Goal: Find specific page/section: Find specific page/section

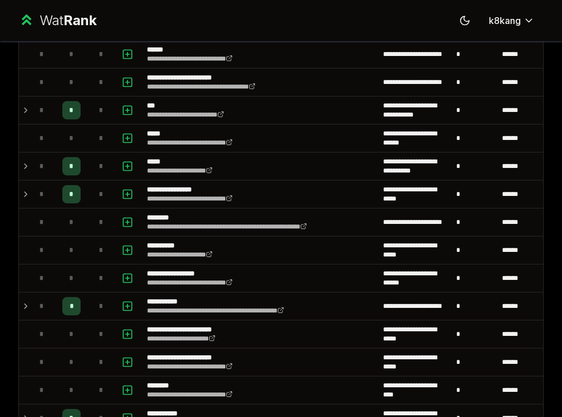
scroll to position [859, 0]
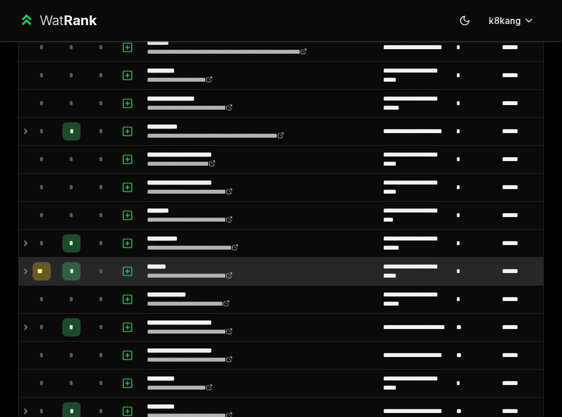
click at [24, 271] on icon at bounding box center [25, 271] width 9 height 14
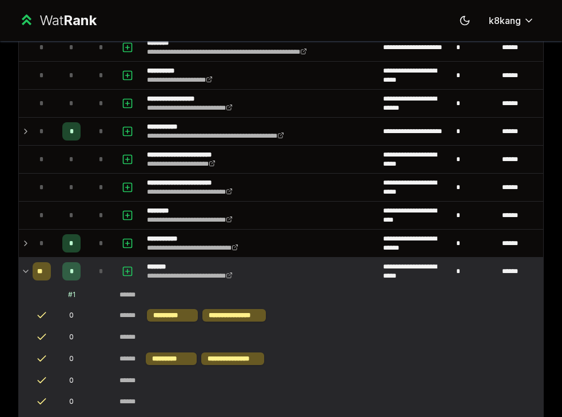
click at [24, 271] on icon at bounding box center [25, 271] width 9 height 14
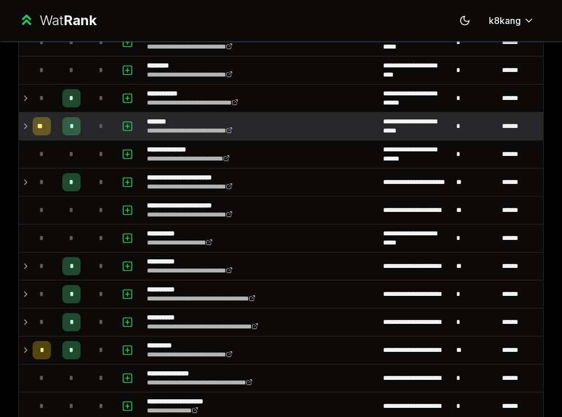
scroll to position [1098, 0]
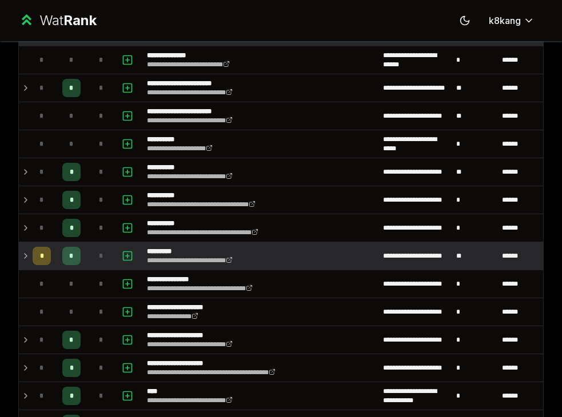
click at [27, 259] on icon at bounding box center [25, 256] width 9 height 14
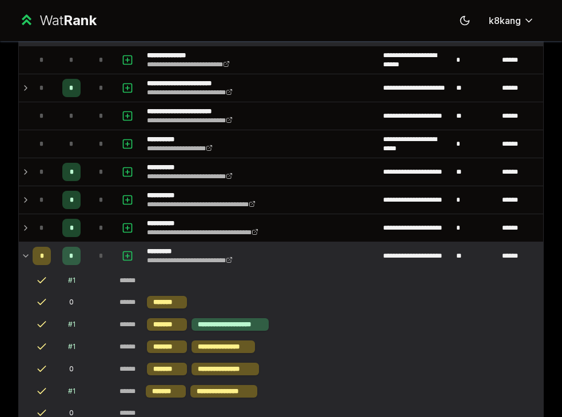
click at [27, 259] on icon at bounding box center [25, 256] width 9 height 14
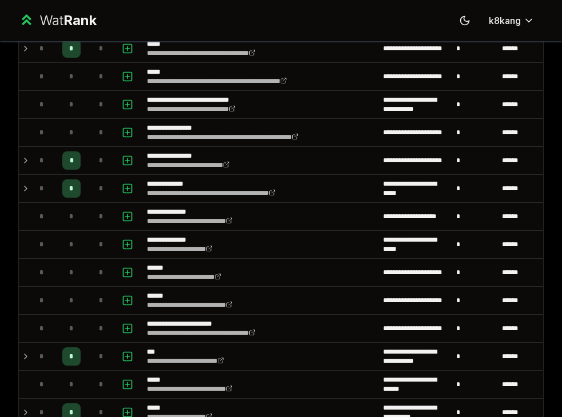
scroll to position [0, 0]
